Goal: Information Seeking & Learning: Learn about a topic

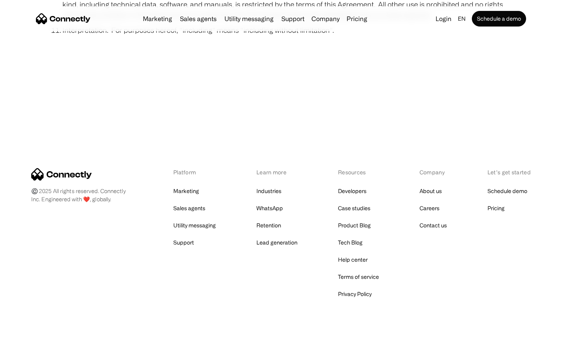
scroll to position [2865, 0]
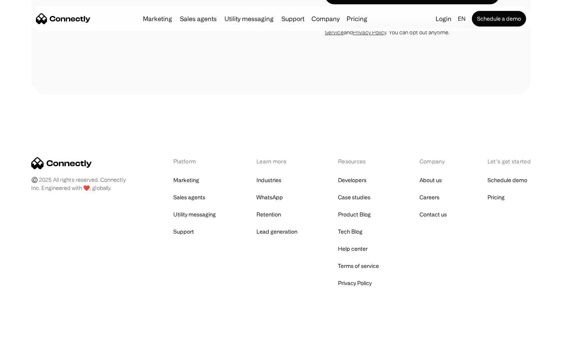
scroll to position [668, 0]
